Goal: Task Accomplishment & Management: Manage account settings

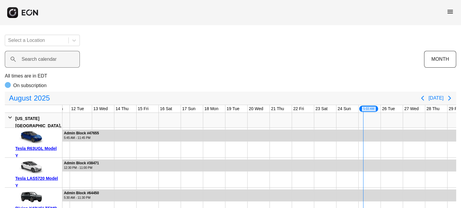
click at [55, 61] on label "Search calendar" at bounding box center [39, 59] width 35 height 7
click at [55, 61] on calendar "Search calendar" at bounding box center [42, 59] width 75 height 17
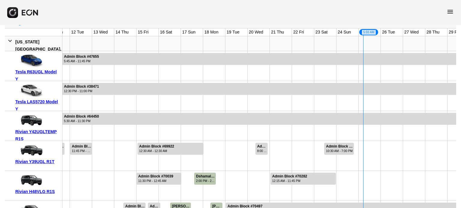
scroll to position [30, 0]
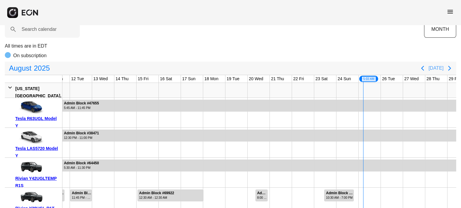
click at [441, 68] on button "Today" at bounding box center [435, 68] width 15 height 11
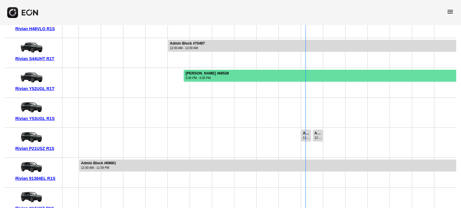
scroll to position [270, 0]
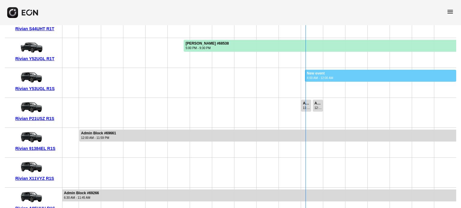
drag, startPoint x: 304, startPoint y: 80, endPoint x: 460, endPoint y: 71, distance: 156.2
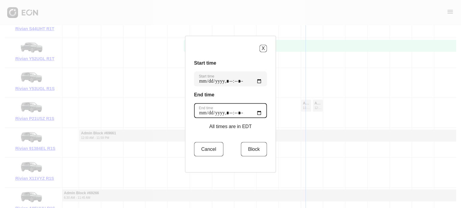
click at [257, 112] on time "End time" at bounding box center [230, 110] width 73 height 15
click at [243, 93] on h3 "End time" at bounding box center [230, 94] width 73 height 7
click at [255, 109] on time "End time" at bounding box center [230, 110] width 73 height 15
click at [256, 115] on time "End time" at bounding box center [230, 110] width 73 height 15
type time "**********"
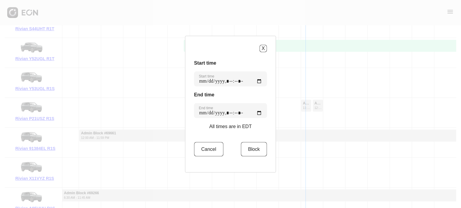
click at [224, 91] on h3 "End time" at bounding box center [230, 94] width 73 height 7
click at [257, 153] on button "Block" at bounding box center [254, 149] width 26 height 14
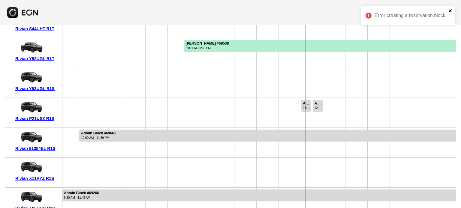
click at [451, 13] on icon "close" at bounding box center [450, 10] width 4 height 5
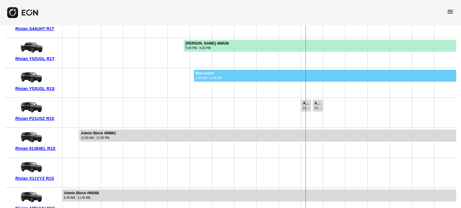
drag, startPoint x: 193, startPoint y: 82, endPoint x: 460, endPoint y: 71, distance: 266.9
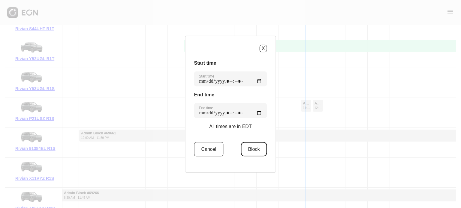
drag, startPoint x: 257, startPoint y: 142, endPoint x: 251, endPoint y: 145, distance: 6.4
click at [256, 143] on button "Block" at bounding box center [254, 149] width 26 height 14
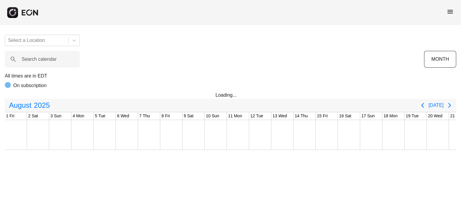
scroll to position [0, 237]
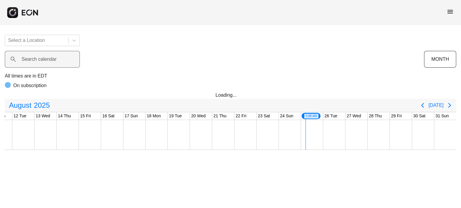
click at [41, 62] on label "Search calendar" at bounding box center [39, 59] width 35 height 7
click at [41, 62] on calendar "Search calendar" at bounding box center [42, 59] width 75 height 17
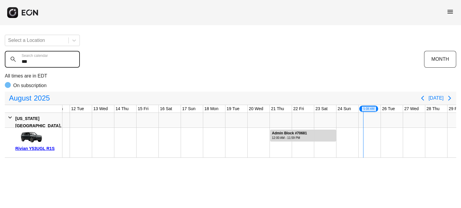
type calendar "***"
click at [410, 36] on div "Select a Location *** Search calendar MONTH All times are in EDT On subscriptio…" at bounding box center [230, 94] width 461 height 128
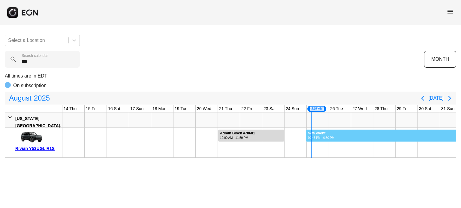
scroll to position [0, 294]
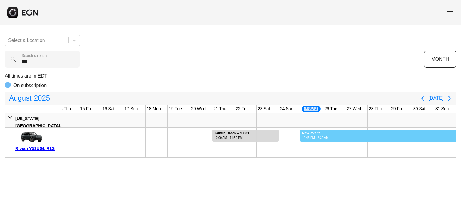
drag, startPoint x: 357, startPoint y: 134, endPoint x: 460, endPoint y: 139, distance: 103.3
click at [460, 139] on div "Select a Location *** Search calendar MONTH All times are in EDT On subscriptio…" at bounding box center [230, 94] width 461 height 128
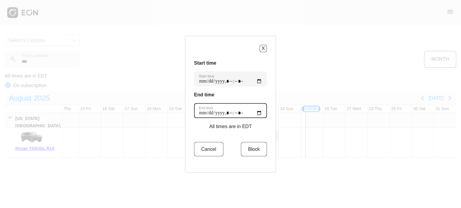
click at [256, 112] on time "End time" at bounding box center [230, 110] width 73 height 15
type time "**********"
click at [256, 91] on h3 "End time" at bounding box center [230, 94] width 73 height 7
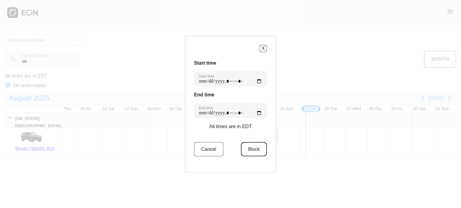
click at [256, 154] on button "Block" at bounding box center [254, 149] width 26 height 14
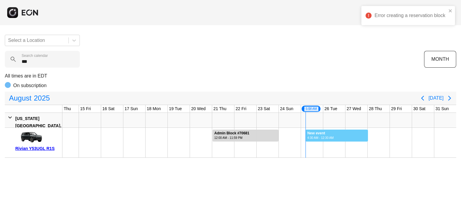
drag, startPoint x: 305, startPoint y: 137, endPoint x: 458, endPoint y: 131, distance: 153.1
click at [458, 131] on div "Error creating a reservation block Select a Location *** Search calendar MONTH …" at bounding box center [230, 94] width 461 height 128
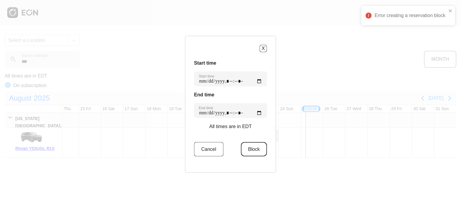
click at [257, 148] on button "Block" at bounding box center [254, 149] width 26 height 14
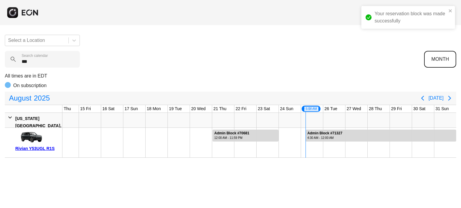
click at [440, 62] on button "MONTH" at bounding box center [440, 59] width 32 height 17
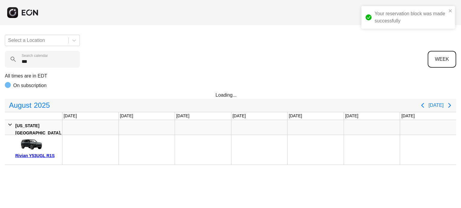
scroll to position [0, 0]
click at [450, 104] on icon "Next page" at bounding box center [449, 105] width 7 height 7
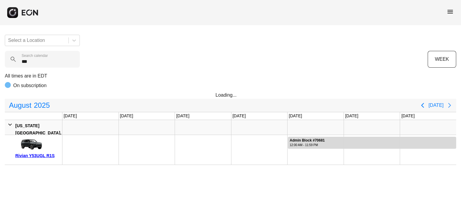
click at [450, 104] on icon "Next page" at bounding box center [449, 105] width 7 height 7
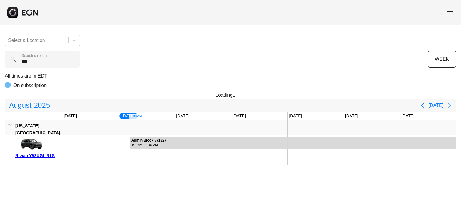
click at [450, 104] on icon "Next page" at bounding box center [449, 105] width 7 height 7
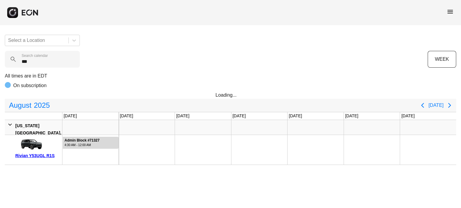
drag, startPoint x: 119, startPoint y: 141, endPoint x: 460, endPoint y: 141, distance: 341.7
click at [460, 141] on div "Select a Location *** Search calendar WEEK All times are in EDT On subscription…" at bounding box center [230, 97] width 461 height 135
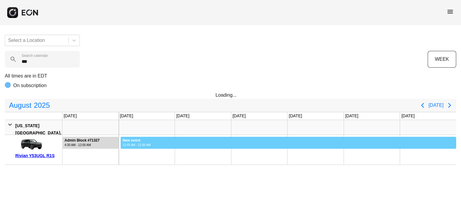
drag, startPoint x: 121, startPoint y: 141, endPoint x: 460, endPoint y: 157, distance: 340.0
click at [460, 157] on div "Select a Location *** Search calendar WEEK All times are in EDT On subscription…" at bounding box center [230, 97] width 461 height 135
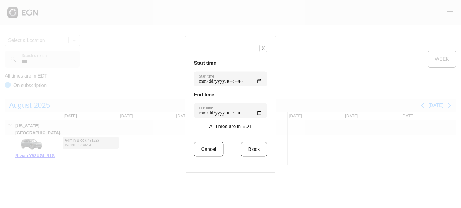
click at [264, 49] on div "X Start time Start time End time End time All times are in EDT Cancel Block" at bounding box center [230, 104] width 91 height 137
click at [262, 49] on button "X" at bounding box center [262, 48] width 7 height 7
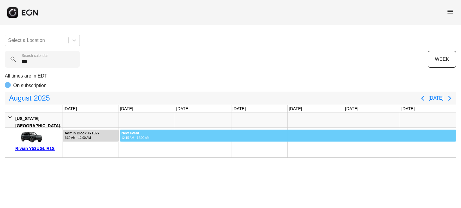
drag, startPoint x: 119, startPoint y: 134, endPoint x: 460, endPoint y: 132, distance: 340.8
click at [460, 134] on div "Select a Location *** Search calendar WEEK All times are in EDT On subscription…" at bounding box center [230, 94] width 461 height 128
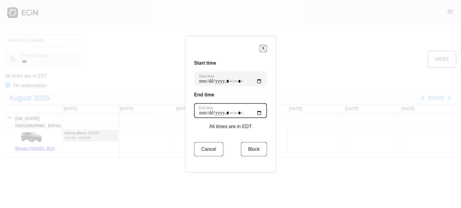
click at [256, 114] on time "End time" at bounding box center [230, 110] width 73 height 15
click at [259, 46] on button "X" at bounding box center [262, 48] width 7 height 7
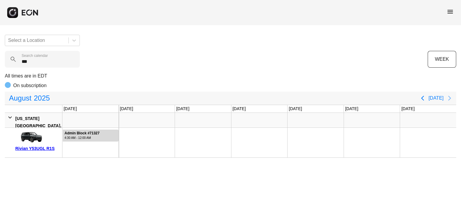
click at [450, 98] on icon "Next page" at bounding box center [449, 98] width 3 height 5
click at [450, 98] on icon "Next page" at bounding box center [449, 98] width 7 height 7
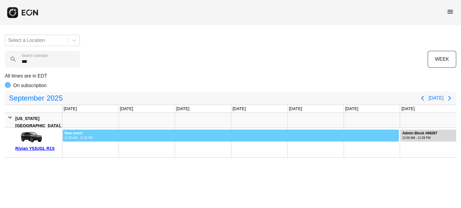
drag, startPoint x: 398, startPoint y: 135, endPoint x: 0, endPoint y: 134, distance: 398.4
click at [0, 134] on div "Select a Location *** Search calendar WEEK All times are in EDT On subscription…" at bounding box center [230, 94] width 461 height 128
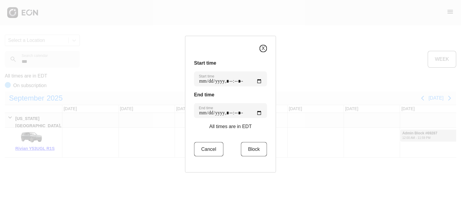
click at [259, 48] on button "X" at bounding box center [262, 48] width 7 height 7
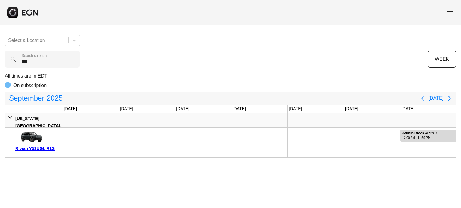
click at [426, 99] on icon "Previous page" at bounding box center [422, 98] width 7 height 7
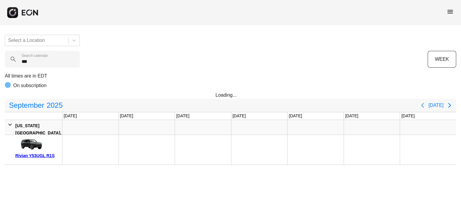
click at [426, 107] on icon "Previous page" at bounding box center [422, 105] width 7 height 7
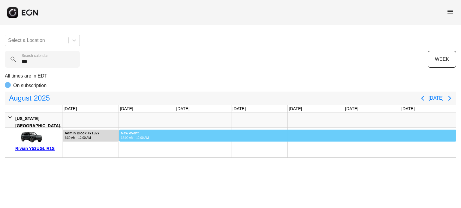
drag, startPoint x: 119, startPoint y: 135, endPoint x: 460, endPoint y: 176, distance: 344.2
click at [460, 158] on html "menu Select a Location *** Search calendar WEEK All times are in EDT On subscri…" at bounding box center [230, 79] width 461 height 158
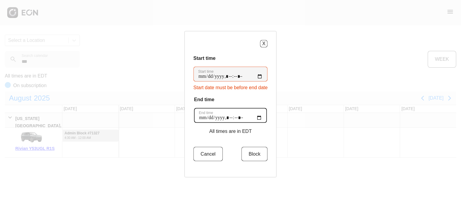
click at [256, 120] on time "End time" at bounding box center [230, 115] width 73 height 15
type time "**********"
click at [268, 105] on div "X Start time Start time Start date must be before end date End time End time Al…" at bounding box center [230, 104] width 92 height 147
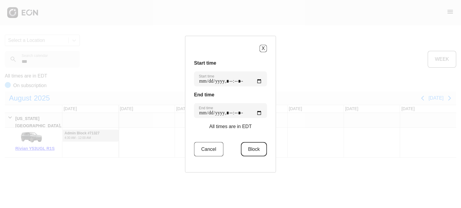
click at [251, 155] on button "Block" at bounding box center [254, 149] width 26 height 14
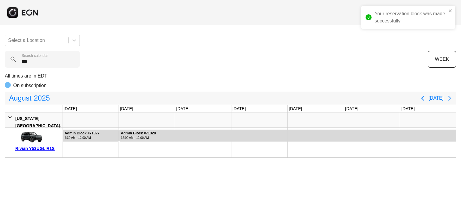
click at [449, 98] on icon "Next page" at bounding box center [449, 98] width 7 height 7
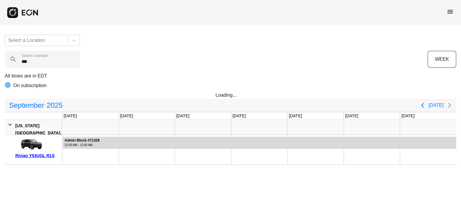
click at [448, 107] on icon "Next page" at bounding box center [449, 105] width 7 height 7
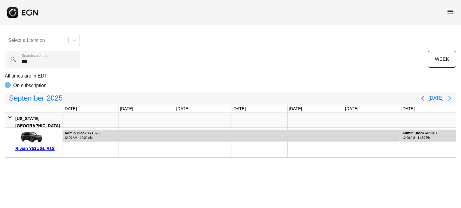
click at [450, 100] on icon "Next page" at bounding box center [449, 98] width 7 height 7
click at [449, 99] on icon "Next page" at bounding box center [449, 98] width 3 height 5
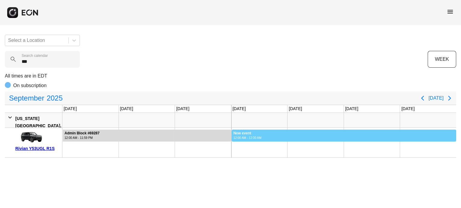
drag, startPoint x: 232, startPoint y: 135, endPoint x: 460, endPoint y: 137, distance: 228.9
click at [460, 137] on div "Select a Location *** Search calendar WEEK All times are in EDT On subscription…" at bounding box center [230, 94] width 461 height 128
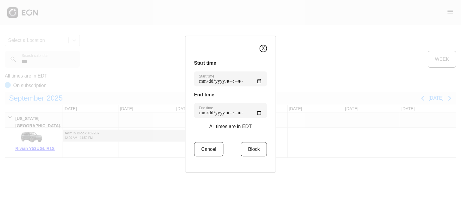
click at [256, 46] on div "X" at bounding box center [230, 48] width 73 height 7
click at [259, 51] on button "X" at bounding box center [262, 48] width 7 height 7
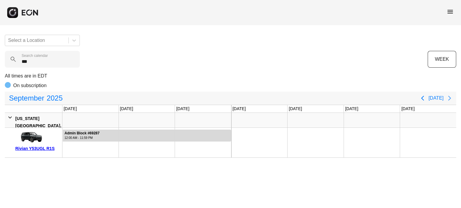
click at [450, 99] on icon "Next page" at bounding box center [449, 98] width 3 height 5
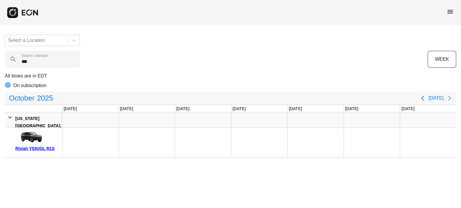
click at [450, 100] on icon "Next page" at bounding box center [449, 98] width 7 height 7
click at [448, 98] on icon "Next page" at bounding box center [449, 98] width 7 height 7
click at [448, 93] on button "Next page" at bounding box center [449, 98] width 12 height 12
click at [450, 101] on icon "Next page" at bounding box center [449, 98] width 7 height 7
click at [449, 102] on icon "Next page" at bounding box center [449, 98] width 7 height 7
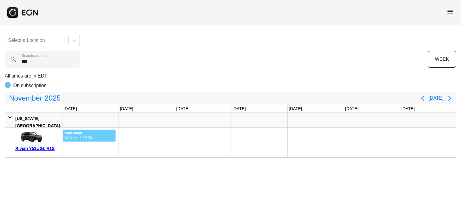
drag, startPoint x: 115, startPoint y: 133, endPoint x: 0, endPoint y: 136, distance: 115.2
click at [0, 136] on div "Select a Location *** Search calendar WEEK All times are in EDT On subscription…" at bounding box center [230, 94] width 461 height 128
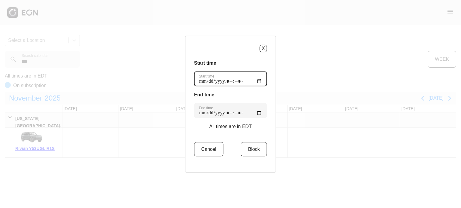
click at [260, 81] on time "Start time" at bounding box center [230, 78] width 73 height 15
click at [257, 81] on time "Start time" at bounding box center [230, 78] width 73 height 15
type time "**********"
click at [250, 62] on h3 "Start time" at bounding box center [230, 62] width 73 height 7
click at [250, 144] on button "Block" at bounding box center [254, 149] width 26 height 14
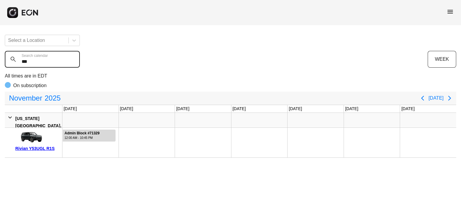
click at [55, 62] on calendar "***" at bounding box center [42, 59] width 75 height 17
click at [55, 63] on calendar "***" at bounding box center [42, 59] width 75 height 17
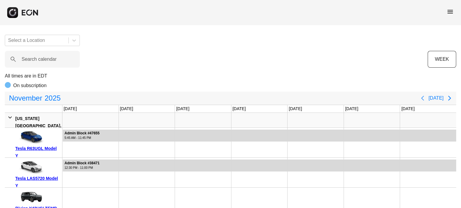
click at [422, 99] on icon "Previous page" at bounding box center [422, 98] width 7 height 7
click at [422, 99] on div "November 2025 Today" at bounding box center [230, 98] width 451 height 13
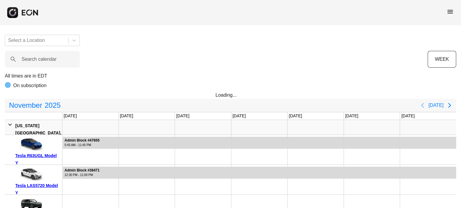
click at [422, 99] on div "November 2025 Today" at bounding box center [230, 105] width 451 height 13
drag, startPoint x: 428, startPoint y: 107, endPoint x: 422, endPoint y: 107, distance: 6.3
click at [428, 107] on button "Previous page" at bounding box center [422, 106] width 12 height 12
click at [422, 107] on icon "Previous page" at bounding box center [422, 105] width 7 height 7
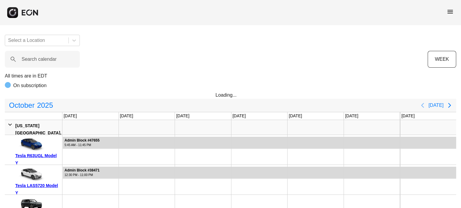
click at [422, 107] on icon "Previous page" at bounding box center [422, 105] width 7 height 7
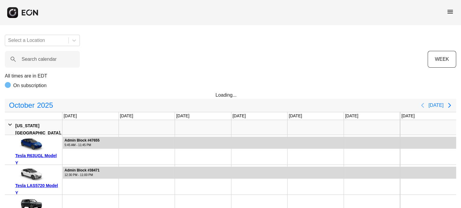
click at [422, 107] on icon "Previous page" at bounding box center [422, 105] width 7 height 7
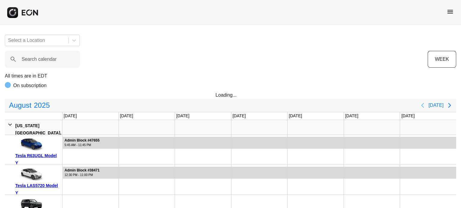
click at [422, 107] on icon "Previous page" at bounding box center [422, 105] width 7 height 7
drag, startPoint x: 442, startPoint y: 105, endPoint x: 448, endPoint y: 105, distance: 5.1
click at [443, 105] on button "Today" at bounding box center [435, 105] width 15 height 11
click at [448, 105] on icon "Next page" at bounding box center [449, 105] width 7 height 7
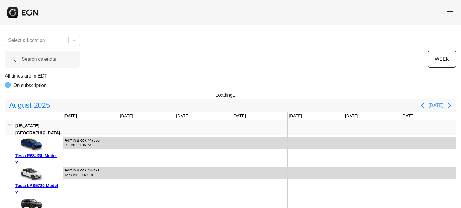
click at [431, 105] on button "Today" at bounding box center [435, 105] width 15 height 11
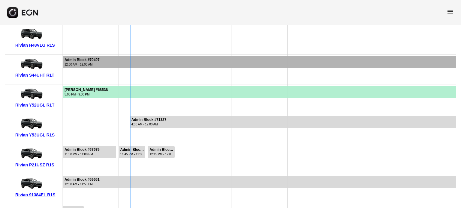
scroll to position [233, 0]
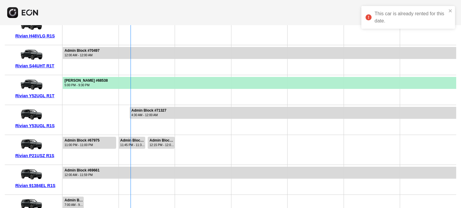
click at [383, 129] on div at bounding box center [372, 120] width 56 height 30
click at [359, 125] on div at bounding box center [372, 120] width 56 height 30
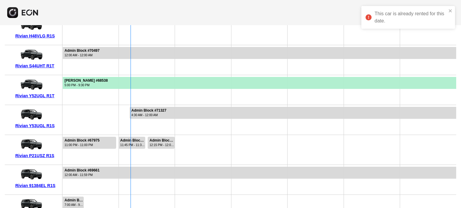
click at [359, 125] on div at bounding box center [372, 120] width 56 height 30
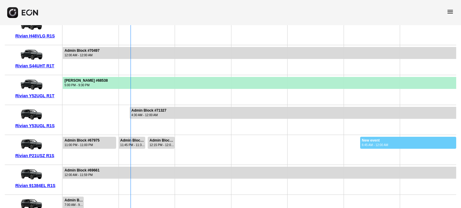
drag, startPoint x: 360, startPoint y: 151, endPoint x: 460, endPoint y: 158, distance: 101.0
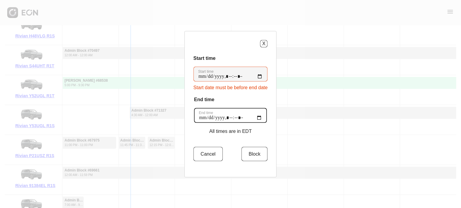
click at [258, 116] on time "End time" at bounding box center [230, 115] width 73 height 15
type time "**********"
click at [259, 97] on h3 "End time" at bounding box center [230, 99] width 73 height 7
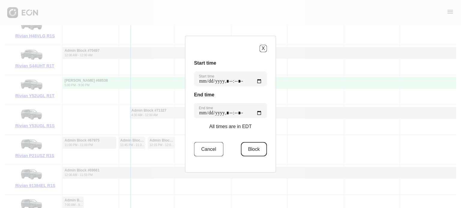
click at [255, 148] on button "Block" at bounding box center [254, 149] width 26 height 14
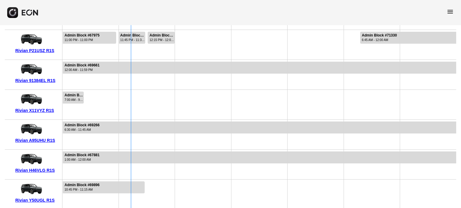
scroll to position [353, 0]
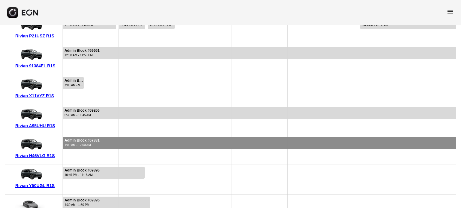
click at [180, 143] on div at bounding box center [259, 143] width 393 height 12
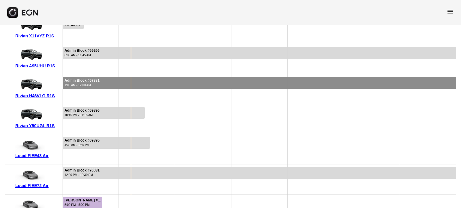
scroll to position [443, 0]
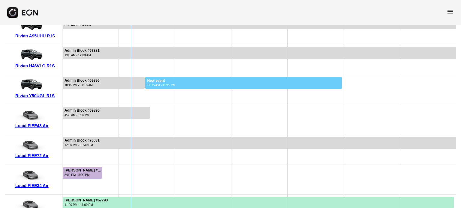
drag, startPoint x: 145, startPoint y: 83, endPoint x: 342, endPoint y: 92, distance: 196.7
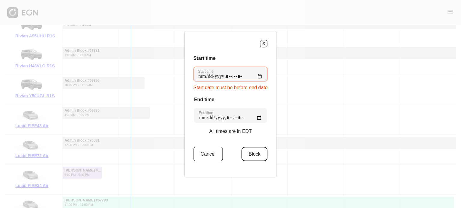
click at [245, 157] on button "Block" at bounding box center [254, 154] width 26 height 14
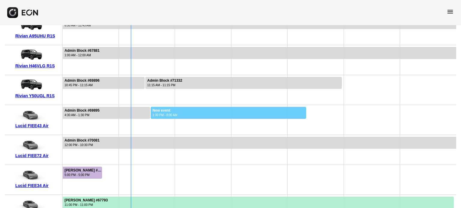
drag, startPoint x: 151, startPoint y: 112, endPoint x: 306, endPoint y: 112, distance: 155.4
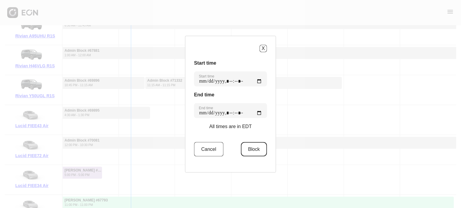
click at [244, 151] on button "Block" at bounding box center [254, 149] width 26 height 14
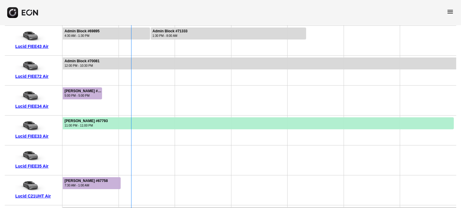
scroll to position [533, 0]
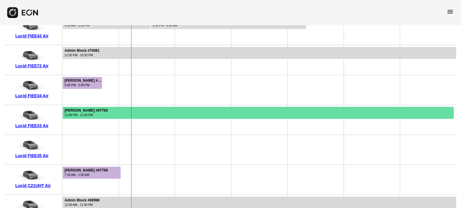
click at [144, 109] on div at bounding box center [258, 113] width 391 height 12
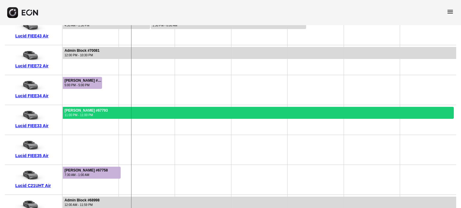
click at [144, 109] on div at bounding box center [258, 113] width 391 height 12
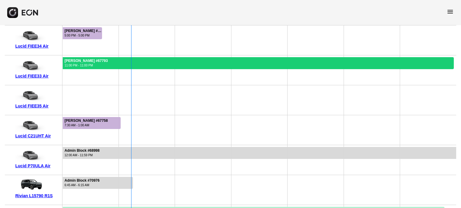
scroll to position [593, 0]
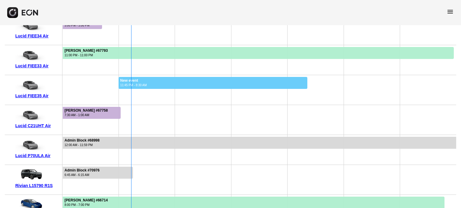
drag, startPoint x: 118, startPoint y: 88, endPoint x: 307, endPoint y: 99, distance: 189.0
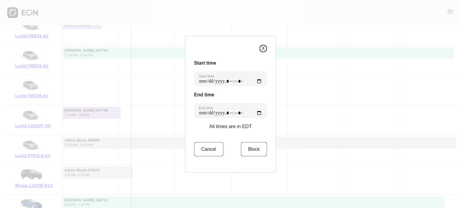
click at [259, 48] on button "X" at bounding box center [262, 48] width 7 height 7
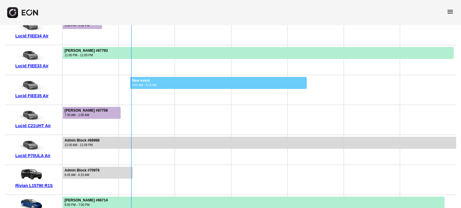
drag, startPoint x: 130, startPoint y: 88, endPoint x: 307, endPoint y: 98, distance: 176.7
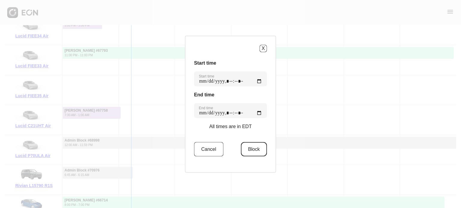
click at [255, 151] on button "Block" at bounding box center [254, 149] width 26 height 14
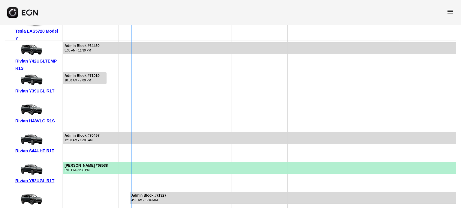
scroll to position [0, 0]
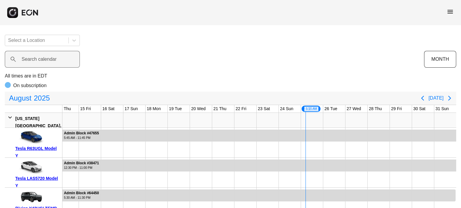
click at [26, 56] on label "Search calendar" at bounding box center [39, 59] width 35 height 7
click at [26, 56] on calendar "Search calendar" at bounding box center [42, 59] width 75 height 17
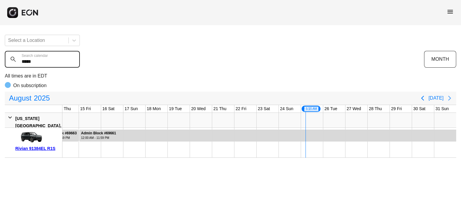
type calendar "*****"
click at [448, 97] on icon "Next page" at bounding box center [449, 98] width 7 height 7
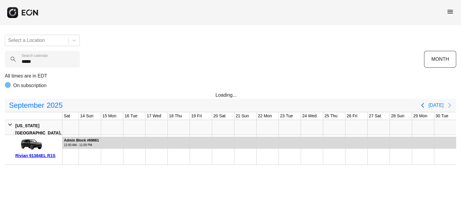
scroll to position [0, 272]
click at [448, 104] on icon "Next page" at bounding box center [449, 105] width 7 height 7
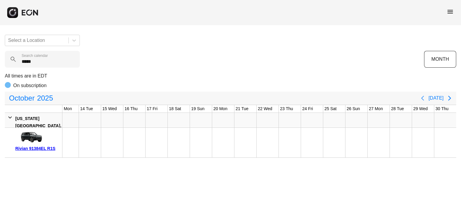
click at [422, 99] on icon "Previous page" at bounding box center [422, 98] width 7 height 7
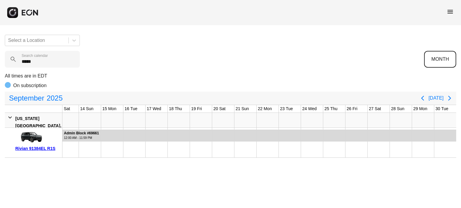
click at [442, 58] on button "MONTH" at bounding box center [440, 59] width 32 height 17
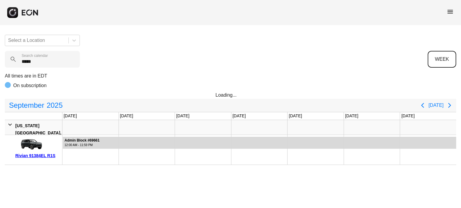
scroll to position [0, 0]
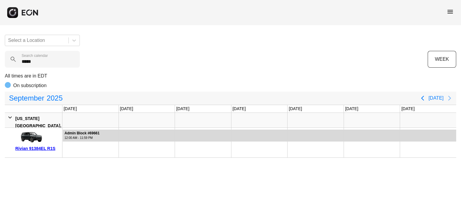
click at [448, 97] on icon "Next page" at bounding box center [449, 98] width 3 height 5
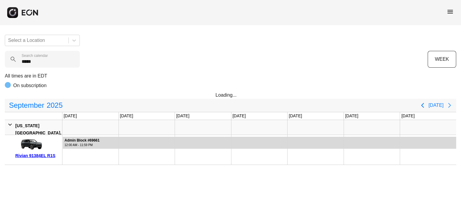
click at [447, 109] on icon "Next page" at bounding box center [449, 105] width 7 height 7
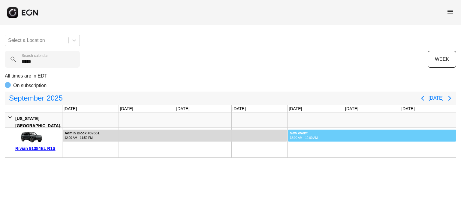
drag, startPoint x: 288, startPoint y: 134, endPoint x: 460, endPoint y: 135, distance: 172.5
click at [460, 135] on div "Select a Location ***** Search calendar WEEK All times are in EDT On subscripti…" at bounding box center [230, 94] width 461 height 128
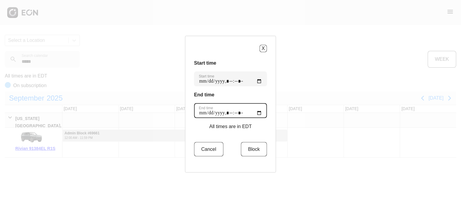
click at [253, 112] on time "End time" at bounding box center [230, 110] width 73 height 15
type time "**********"
click at [263, 94] on h3 "End time" at bounding box center [230, 94] width 73 height 7
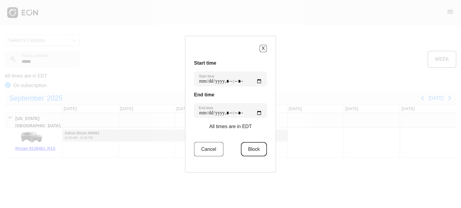
click at [250, 148] on button "Block" at bounding box center [254, 149] width 26 height 14
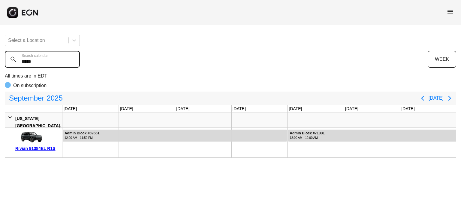
click at [35, 63] on calendar "*****" at bounding box center [42, 59] width 75 height 17
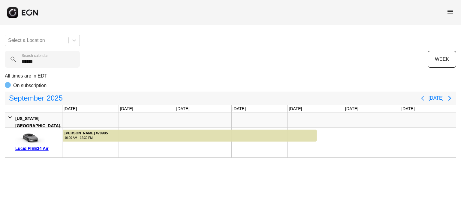
click at [424, 99] on icon "Previous page" at bounding box center [422, 98] width 3 height 5
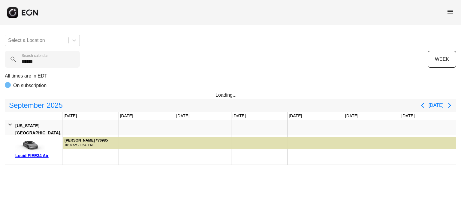
click at [424, 99] on div "September 2025 Today" at bounding box center [230, 105] width 451 height 13
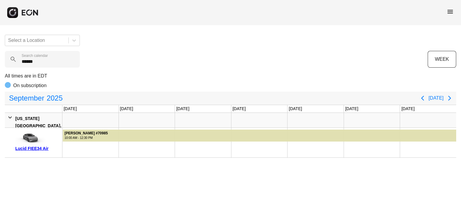
click at [415, 105] on div "27 Sat Sep 2025" at bounding box center [408, 108] width 16 height 7
click at [426, 100] on icon "Previous page" at bounding box center [422, 98] width 7 height 7
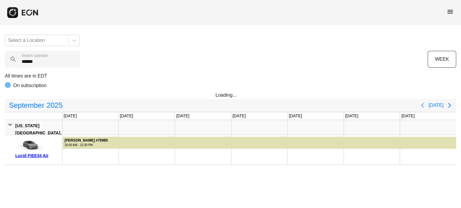
click at [426, 103] on icon "Previous page" at bounding box center [422, 105] width 7 height 7
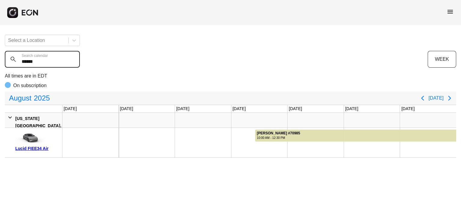
click at [39, 63] on calendar "******" at bounding box center [42, 59] width 75 height 17
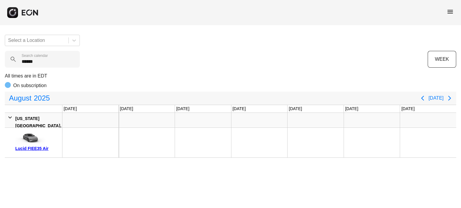
click at [416, 99] on div "August 2025" at bounding box center [210, 98] width 411 height 12
click at [423, 100] on icon "Previous page" at bounding box center [422, 98] width 7 height 7
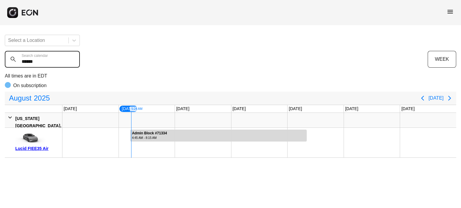
click at [50, 57] on calendar "******" at bounding box center [42, 59] width 75 height 17
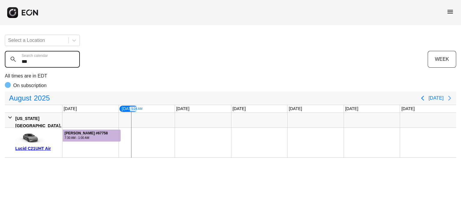
type calendar "***"
click at [448, 100] on icon "Next page" at bounding box center [449, 98] width 7 height 7
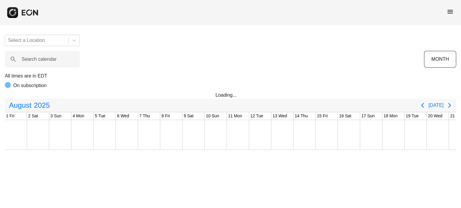
scroll to position [0, 237]
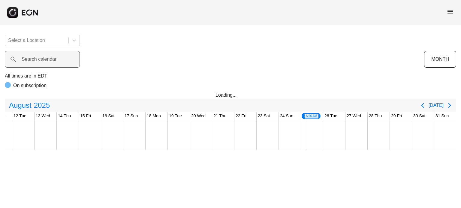
click at [55, 57] on label "Search calendar" at bounding box center [39, 59] width 35 height 7
click at [55, 57] on calendar "Search calendar" at bounding box center [42, 59] width 75 height 17
